Goal: Task Accomplishment & Management: Use online tool/utility

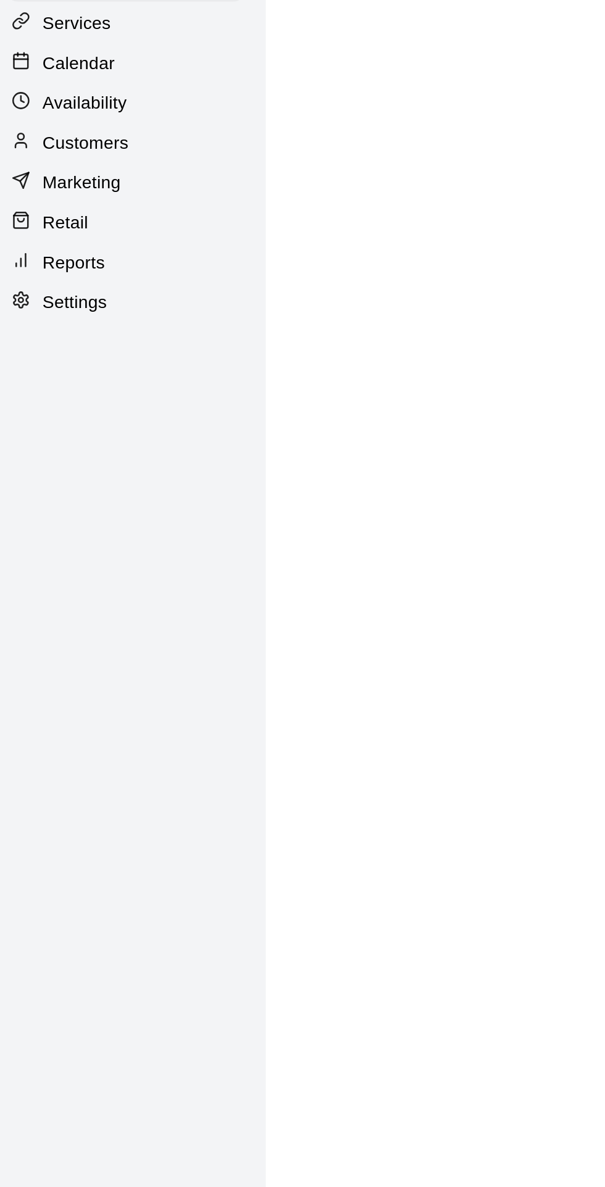
click at [57, 93] on p "Calendar" at bounding box center [46, 94] width 36 height 12
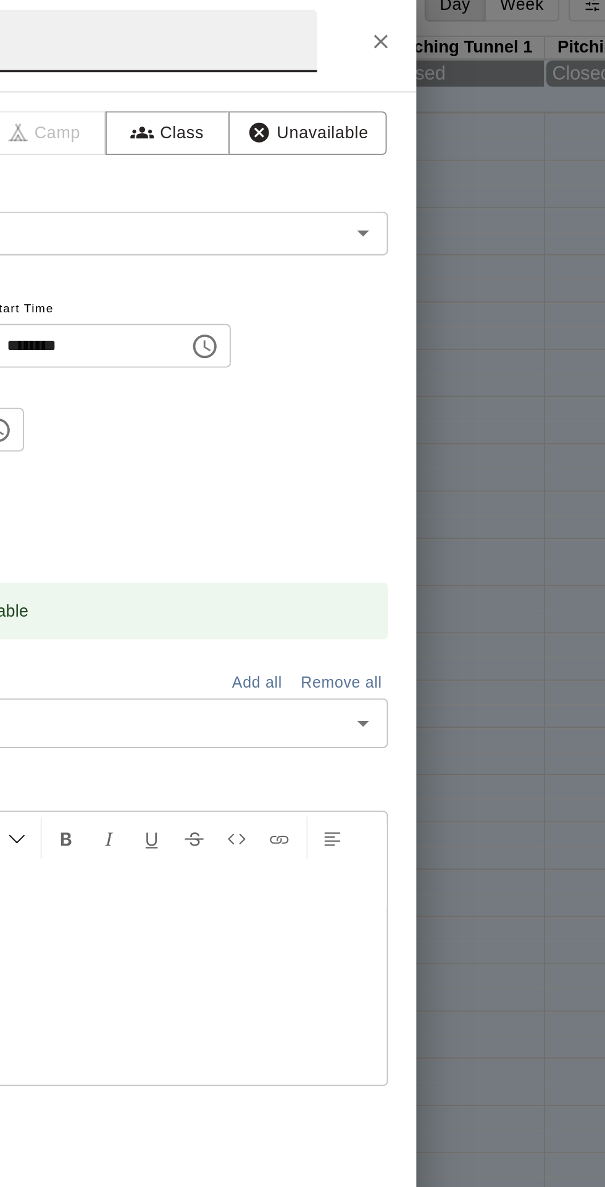
click at [473, 50] on icon "Close" at bounding box center [469, 46] width 7 height 7
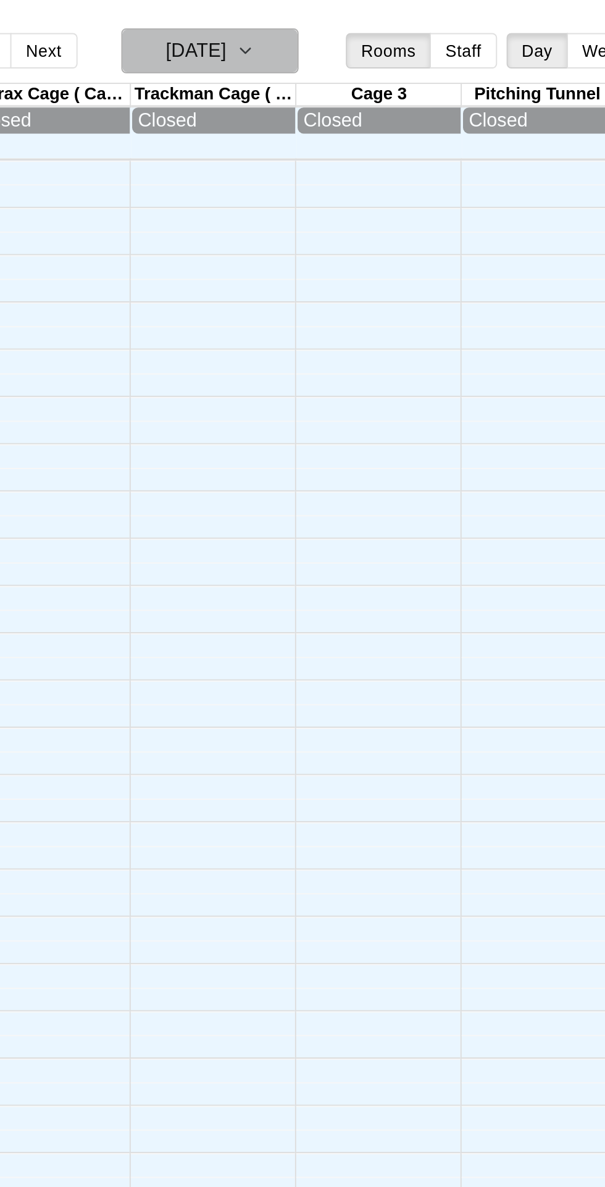
click at [361, 31] on icon "button" at bounding box center [356, 26] width 10 height 15
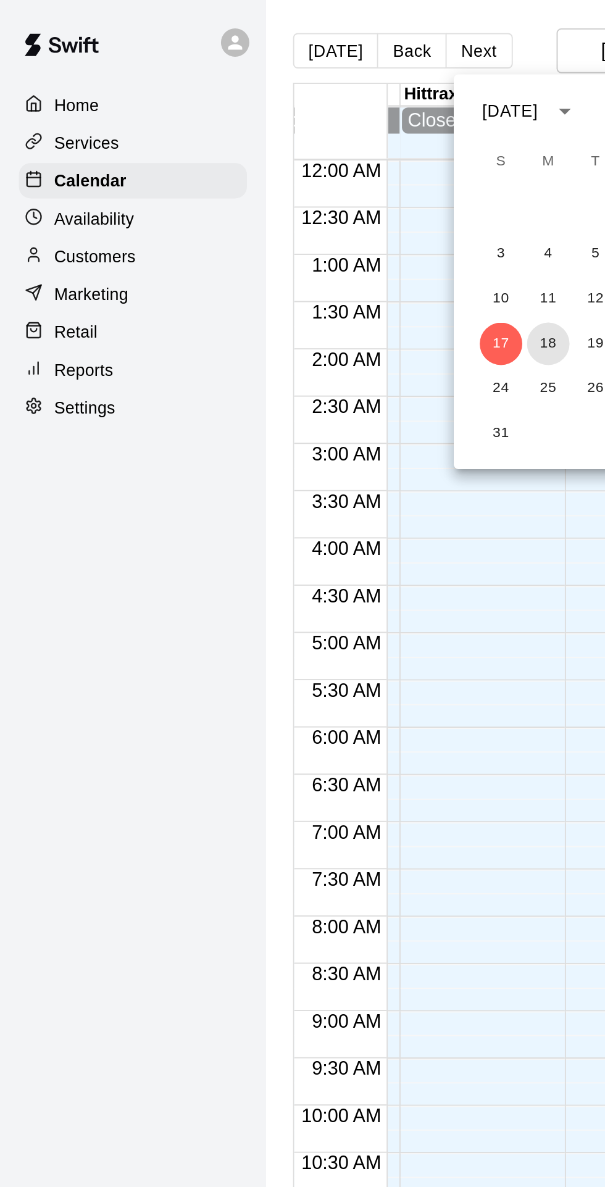
click at [281, 180] on button "18" at bounding box center [286, 180] width 22 height 22
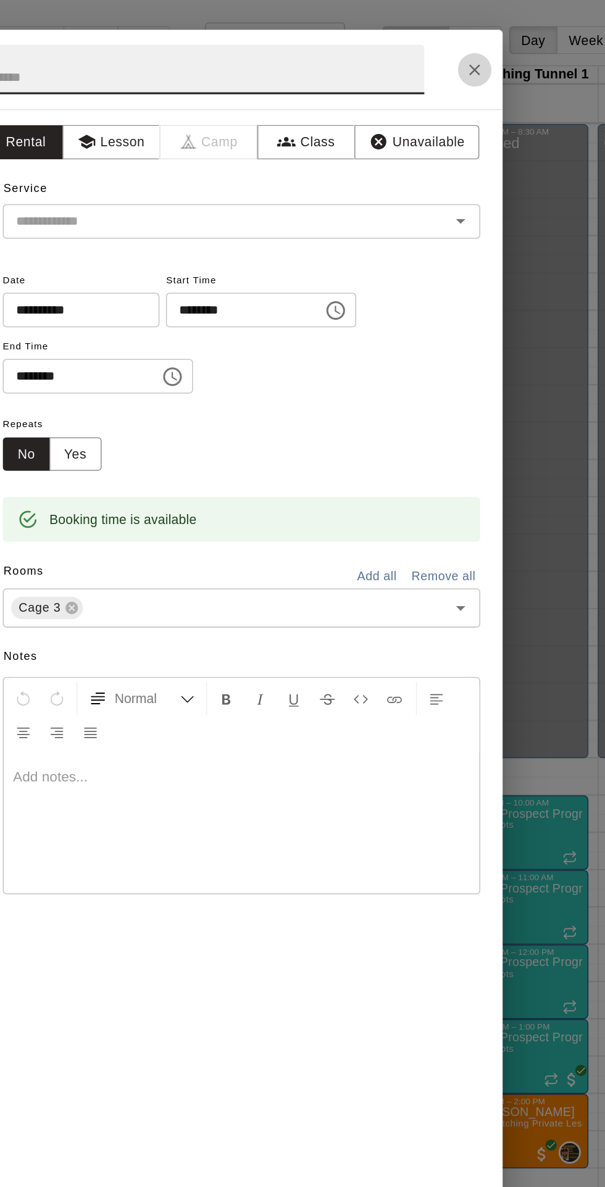
click at [475, 52] on icon "Close" at bounding box center [469, 46] width 12 height 12
